Goal: Task Accomplishment & Management: Manage account settings

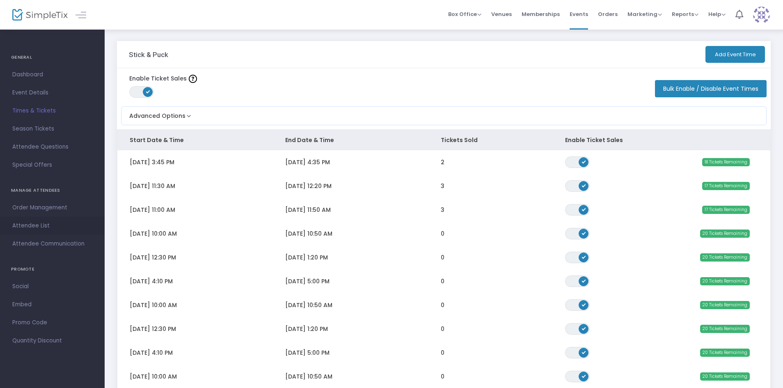
click at [47, 224] on span "Attendee List" at bounding box center [52, 225] width 80 height 11
